Goal: Find specific page/section: Find specific page/section

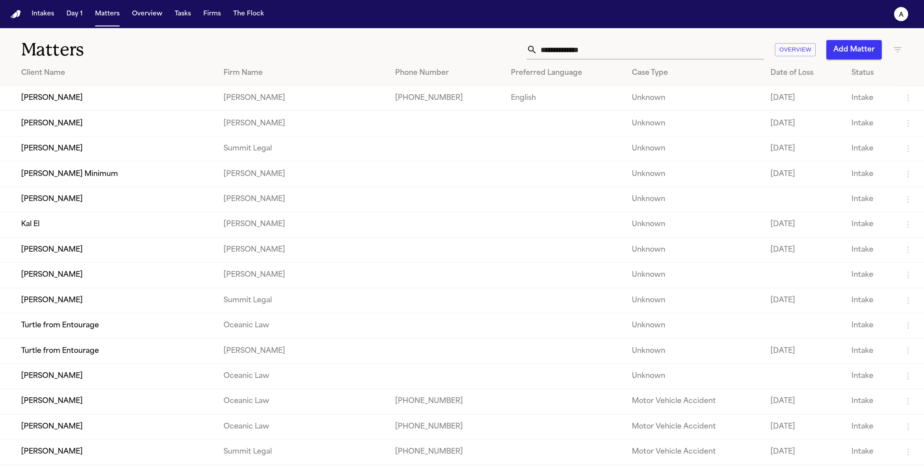
click at [154, 167] on td "[PERSON_NAME] Minimum" at bounding box center [108, 174] width 217 height 25
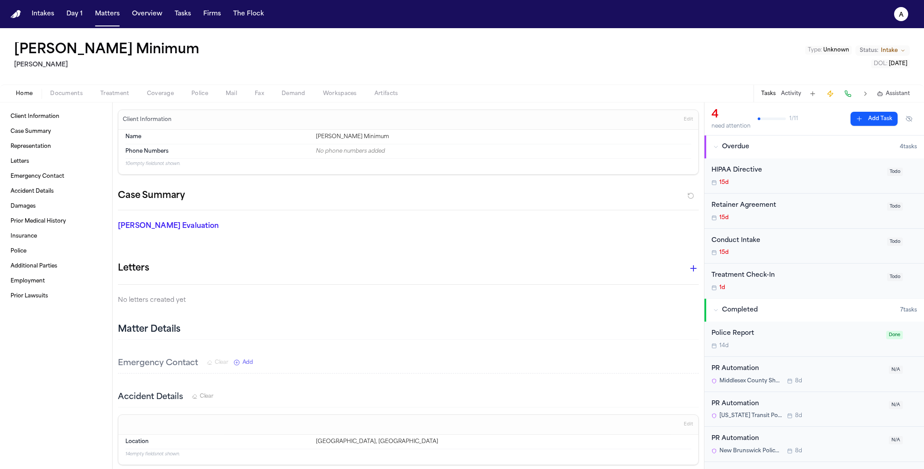
click at [199, 101] on div "Home Documents Treatment Coverage Police Mail Fax Demand Workspaces Artifacts T…" at bounding box center [462, 94] width 924 height 18
click at [201, 95] on span "Police" at bounding box center [199, 93] width 17 height 7
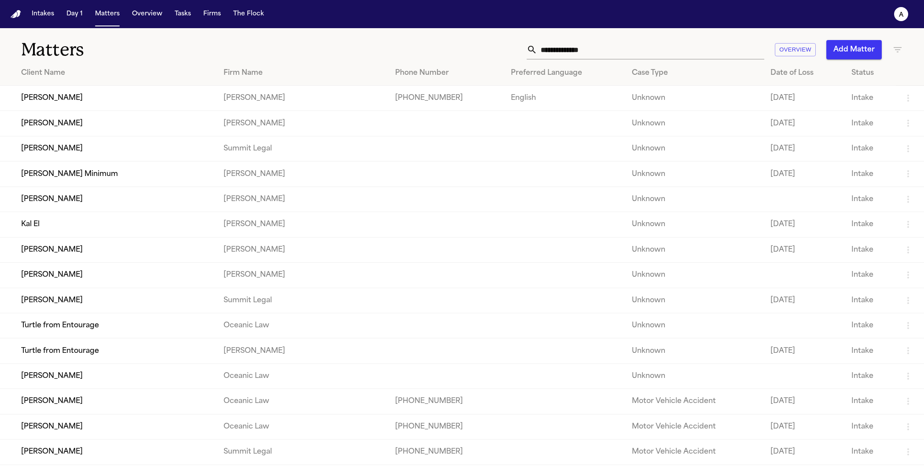
click at [95, 112] on td "[PERSON_NAME]" at bounding box center [108, 123] width 217 height 25
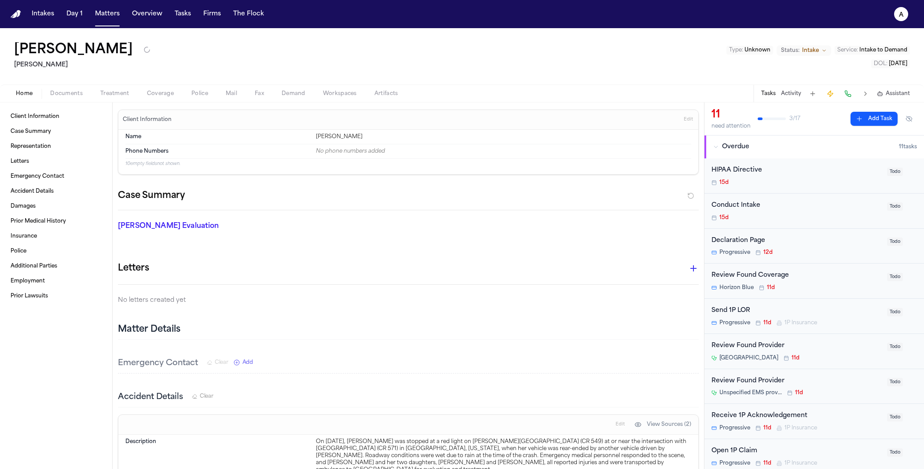
click at [254, 71] on div "[PERSON_NAME] Type : Unknown Status: Intake Service : Intake to Demand DOL : [D…" at bounding box center [462, 56] width 924 height 56
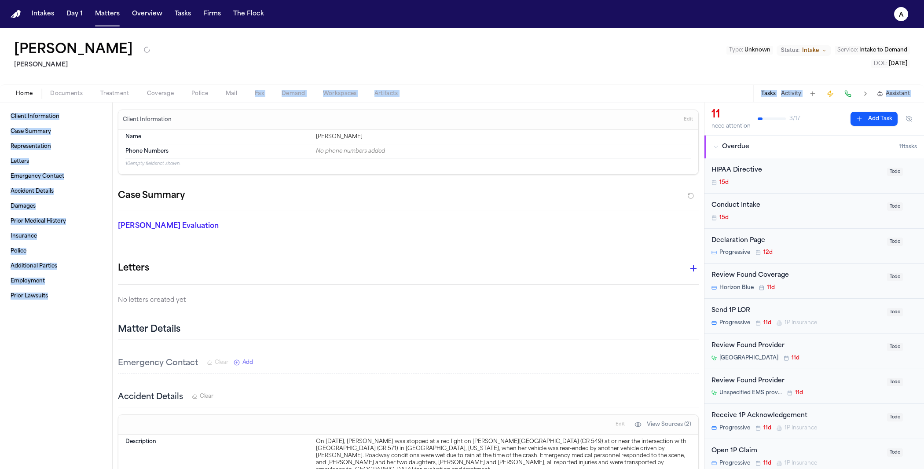
click at [236, 102] on div "[PERSON_NAME] Type : Unknown Status: Intake Service : Intake to Demand DOL : [D…" at bounding box center [462, 248] width 924 height 441
click at [236, 97] on button "Mail" at bounding box center [231, 93] width 29 height 11
